Goal: Book appointment/travel/reservation

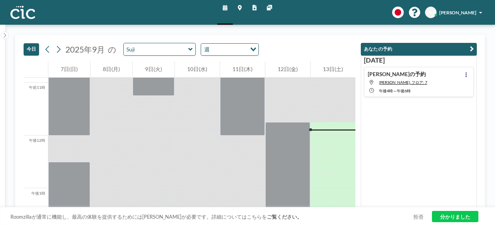
scroll to position [578, 0]
click at [146, 49] on input "text" at bounding box center [156, 49] width 65 height 12
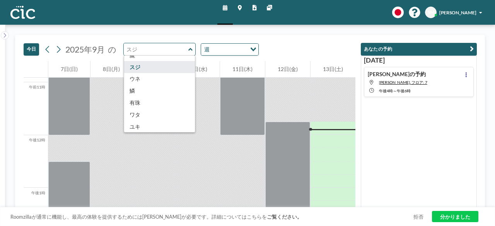
scroll to position [356, 0]
type input "Wata"
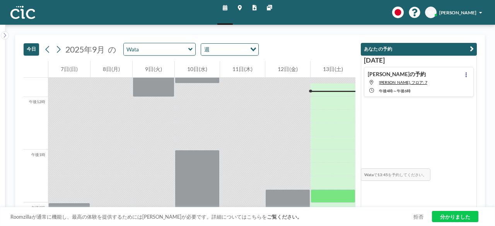
scroll to position [617, 0]
click at [330, 156] on div at bounding box center [333, 155] width 45 height 13
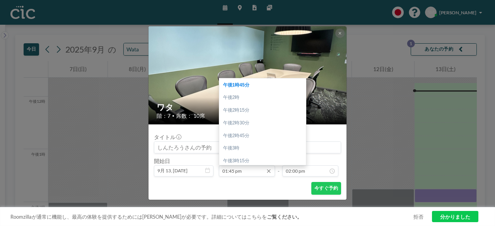
click at [245, 173] on input "01:45 pm" at bounding box center [247, 171] width 56 height 11
click at [243, 83] on div "午後1時" at bounding box center [264, 85] width 91 height 13
type input "01:00 pm"
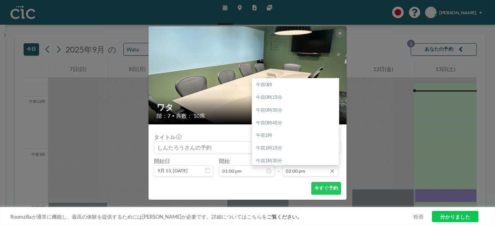
scroll to position [710, 0]
click at [302, 85] on div "午後2時" at bounding box center [297, 84] width 91 height 13
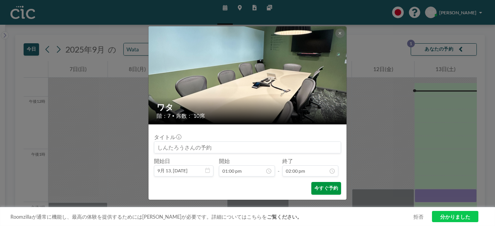
scroll to position [0, 0]
click at [321, 190] on font "今すぐ予約" at bounding box center [327, 188] width 24 height 6
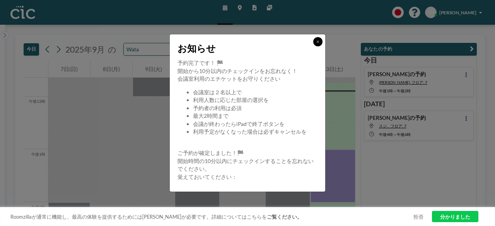
click at [320, 43] on icon at bounding box center [317, 42] width 3 height 4
